Goal: Task Accomplishment & Management: Complete application form

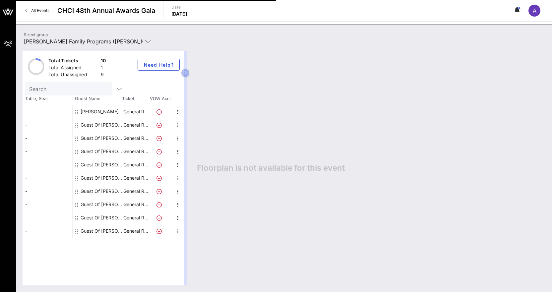
click at [120, 126] on div "Guest Of [PERSON_NAME] Family Programs" at bounding box center [102, 124] width 42 height 13
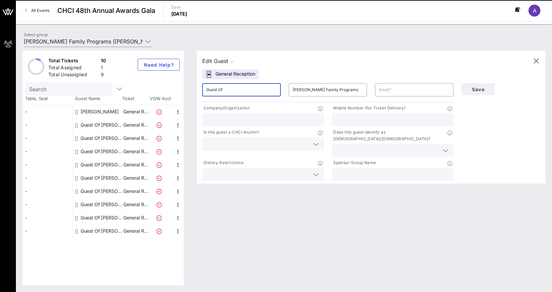
drag, startPoint x: 232, startPoint y: 86, endPoint x: 183, endPoint y: 87, distance: 48.5
click at [183, 87] on div "Total Tickets 10 Total Assigned 1 Total Unassigned 9 Need Help? Search Table, S…" at bounding box center [284, 168] width 523 height 235
paste input "Tamar"
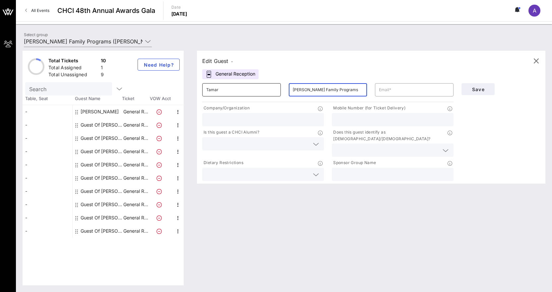
drag, startPoint x: 340, startPoint y: 91, endPoint x: 253, endPoint y: 91, distance: 86.6
click at [253, 91] on div "​ Tamar ​ [PERSON_NAME] Family Programs ​" at bounding box center [327, 89] width 259 height 21
paste input "Magarik [PERSON_NAME]"
type input "Tamar"
drag, startPoint x: 335, startPoint y: 86, endPoint x: 264, endPoint y: 91, distance: 71.1
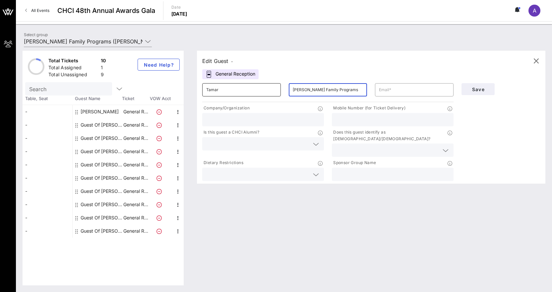
click at [264, 91] on div "​ Tamar ​ [PERSON_NAME] Family Programs ​" at bounding box center [327, 89] width 259 height 21
paste input "Magarik [PERSON_NAME]"
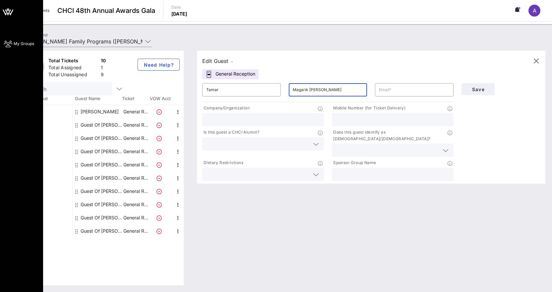
type input "Magarik [PERSON_NAME]"
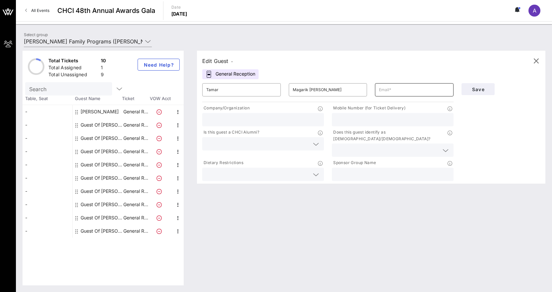
click at [417, 88] on input "text" at bounding box center [414, 90] width 71 height 11
paste input "Magarik [PERSON_NAME]"
click at [469, 92] on span "Save" at bounding box center [478, 90] width 23 height 6
drag, startPoint x: 426, startPoint y: 87, endPoint x: 276, endPoint y: 87, distance: 149.6
click at [277, 87] on div "​ Tamar ​ Magarik [PERSON_NAME] ​ Magarik [PERSON_NAME]" at bounding box center [327, 89] width 259 height 21
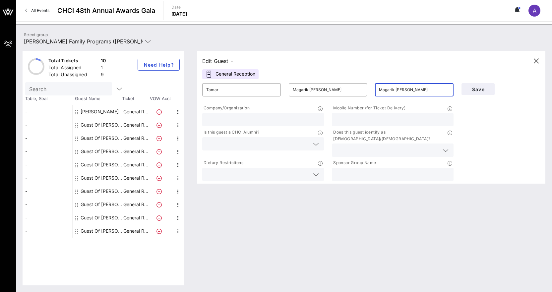
paste input "[EMAIL_ADDRESS][DOMAIN_NAME]"
type input "[EMAIL_ADDRESS][DOMAIN_NAME]"
click at [483, 88] on span "Save" at bounding box center [478, 90] width 23 height 6
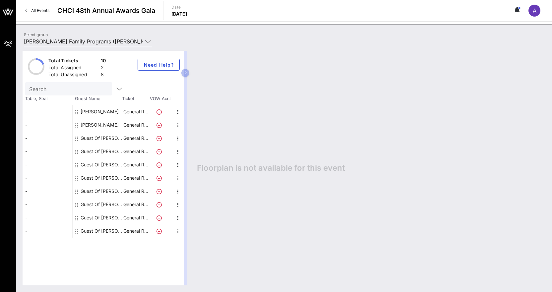
click at [116, 140] on div "Guest Of [PERSON_NAME] Family Programs" at bounding box center [102, 138] width 42 height 13
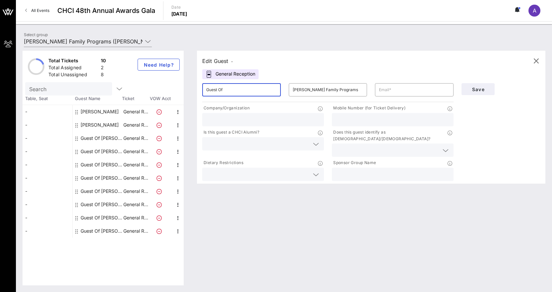
click at [252, 92] on input "Guest Of" at bounding box center [241, 90] width 71 height 11
drag, startPoint x: 252, startPoint y: 92, endPoint x: 211, endPoint y: 89, distance: 40.6
click at [212, 89] on input "Guest Of" at bounding box center [241, 90] width 71 height 11
paste input "Aoguzi"
type input "Aoguzi"
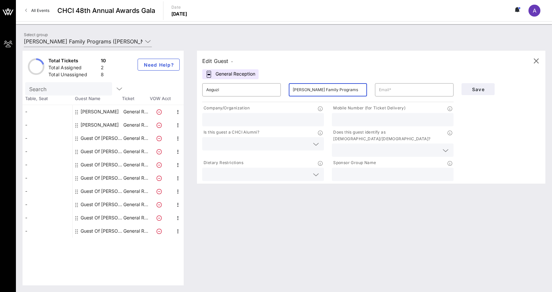
click at [304, 89] on input "[PERSON_NAME] Family Programs" at bounding box center [328, 90] width 71 height 11
paste input "[PERSON_NAME]"
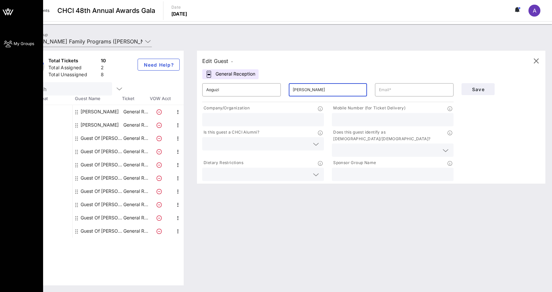
type input "[PERSON_NAME]"
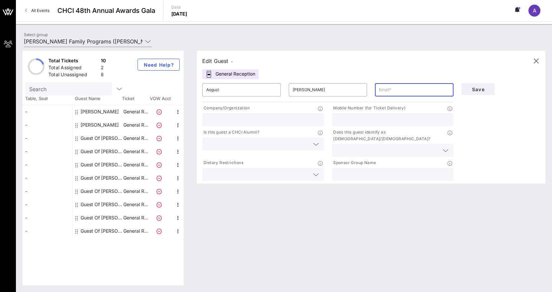
click at [391, 94] on input "text" at bounding box center [414, 90] width 71 height 11
paste input "[EMAIL_ADDRESS][DOMAIN_NAME]"
type input "[EMAIL_ADDRESS][DOMAIN_NAME]"
click at [473, 91] on span "Save" at bounding box center [478, 90] width 23 height 6
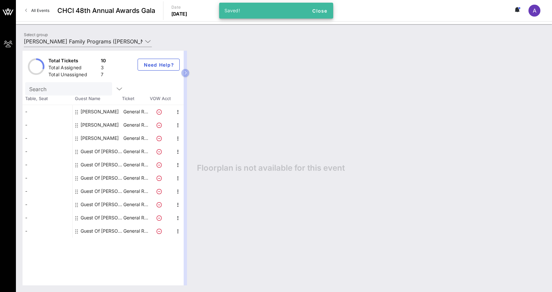
click at [99, 151] on div "Guest Of [PERSON_NAME] Family Programs" at bounding box center [102, 151] width 42 height 13
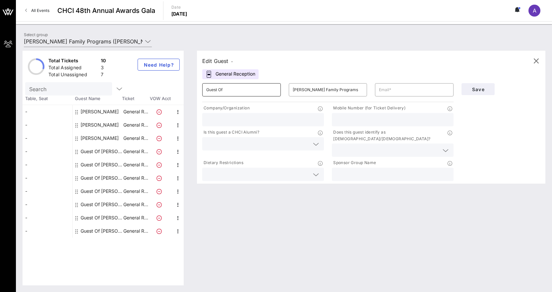
click at [245, 92] on input "Guest Of" at bounding box center [241, 90] width 71 height 11
paste input "Angel"
type input "Angel"
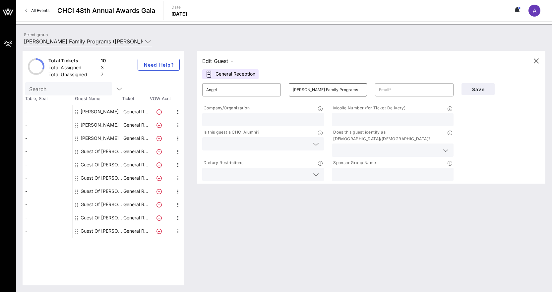
drag, startPoint x: 326, startPoint y: 100, endPoint x: 326, endPoint y: 96, distance: 4.6
click at [326, 100] on div "​ [PERSON_NAME] Family Programs" at bounding box center [328, 89] width 87 height 21
click at [325, 90] on input "[PERSON_NAME] Family Programs" at bounding box center [328, 90] width 71 height 11
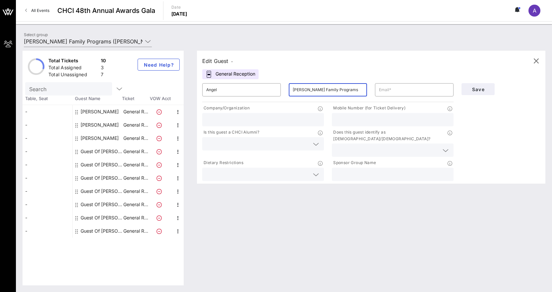
paste input "Petite"
type input "Petite"
click at [386, 87] on input "text" at bounding box center [414, 90] width 71 height 11
paste input "[EMAIL_ADDRESS][DOMAIN_NAME]"
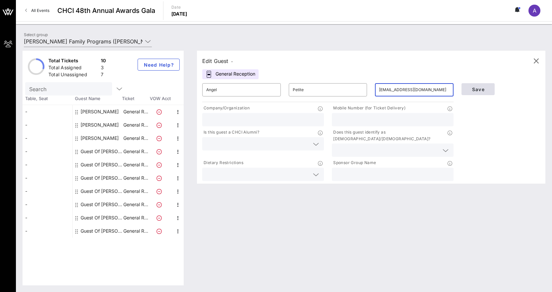
type input "[EMAIL_ADDRESS][DOMAIN_NAME]"
click at [483, 90] on span "Save" at bounding box center [478, 90] width 23 height 6
